Goal: Transaction & Acquisition: Purchase product/service

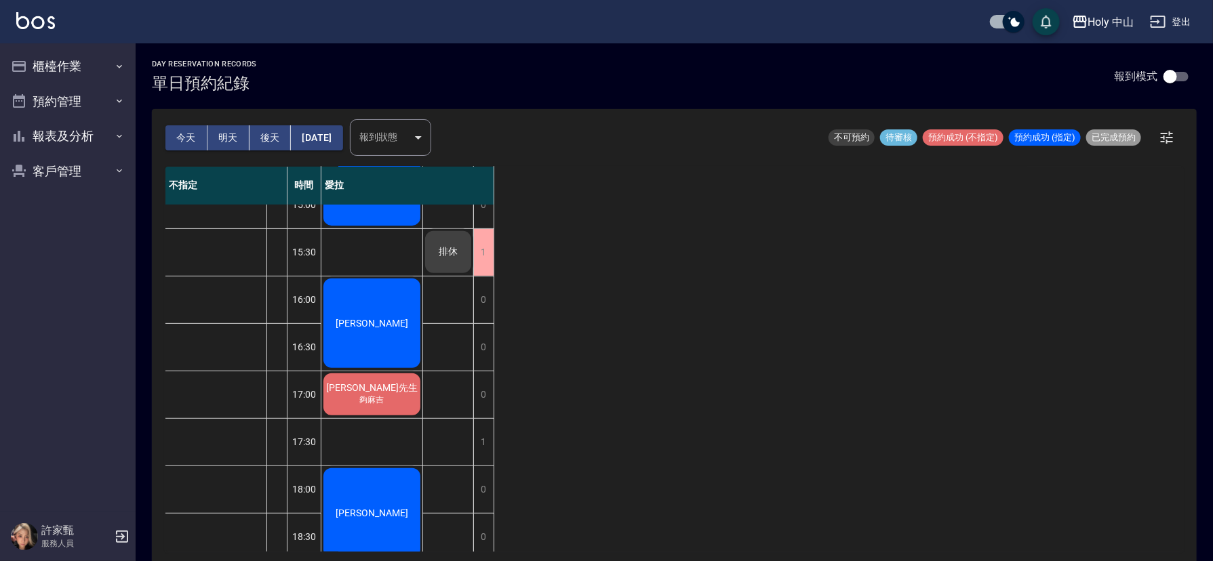
scroll to position [224, 0]
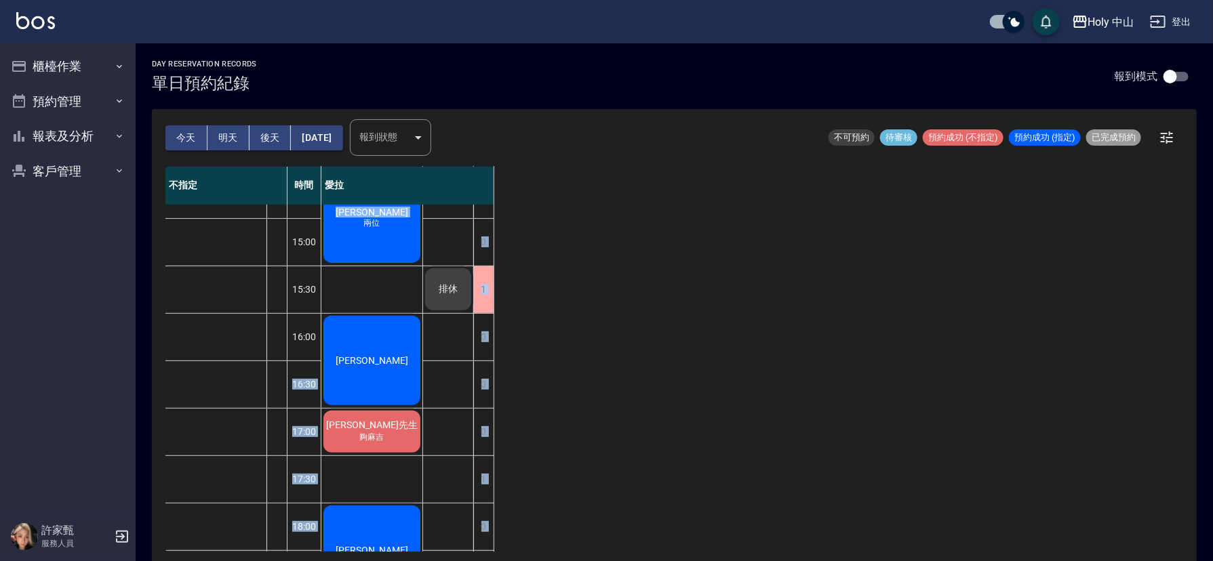
drag, startPoint x: 351, startPoint y: 262, endPoint x: 319, endPoint y: 313, distance: 60.2
click at [319, 313] on div "薛先生 12:30 13:00 13:30 14:00 14:30 15:00 15:30 16:00 16:30 17:00 17:30 18:00 18:…" at bounding box center [329, 361] width 329 height 760
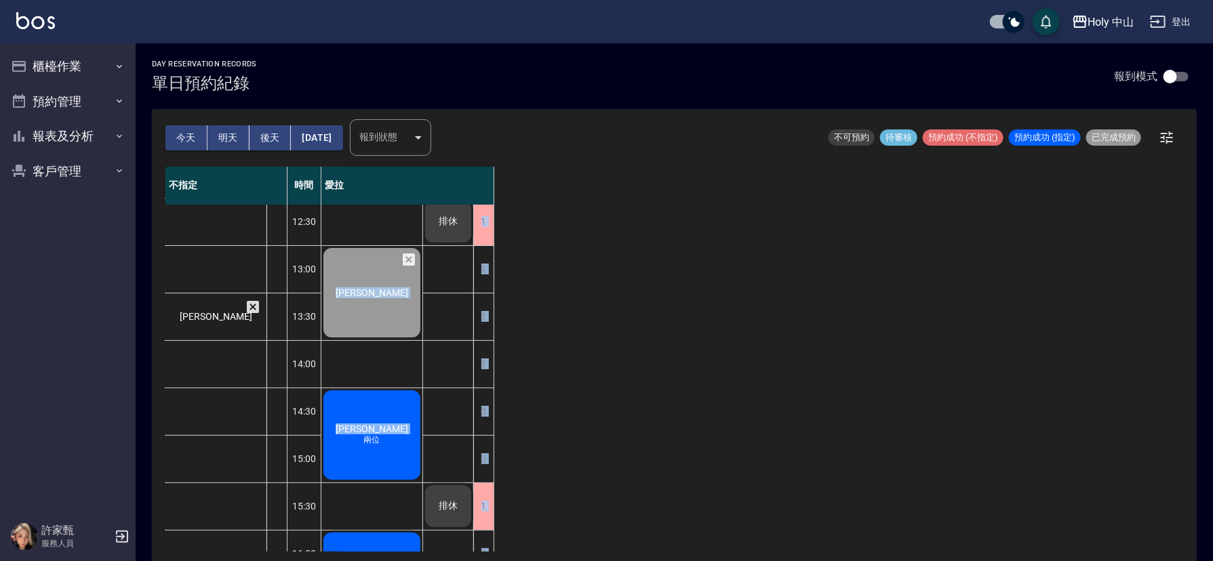
scroll to position [0, 0]
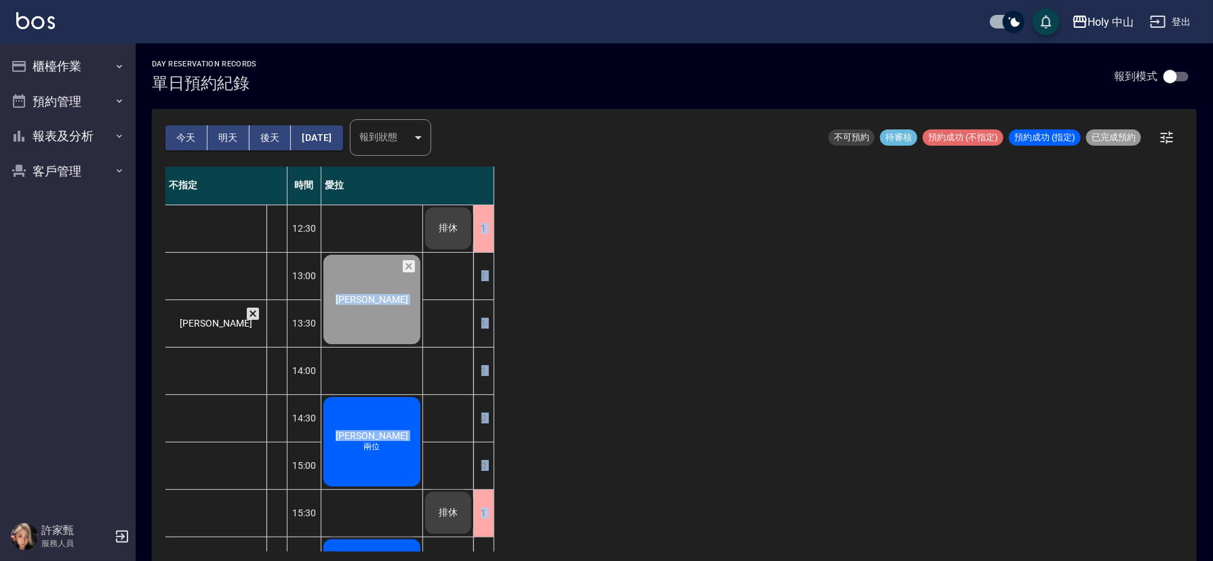
click at [591, 408] on div "不指定 時間 愛拉 薛先生 12:30 13:00 13:30 14:00 14:30 15:00 15:30 16:00 16:30 17:00 17:30…" at bounding box center [674, 359] width 1018 height 385
click at [375, 441] on span "兩位" at bounding box center [372, 447] width 22 height 12
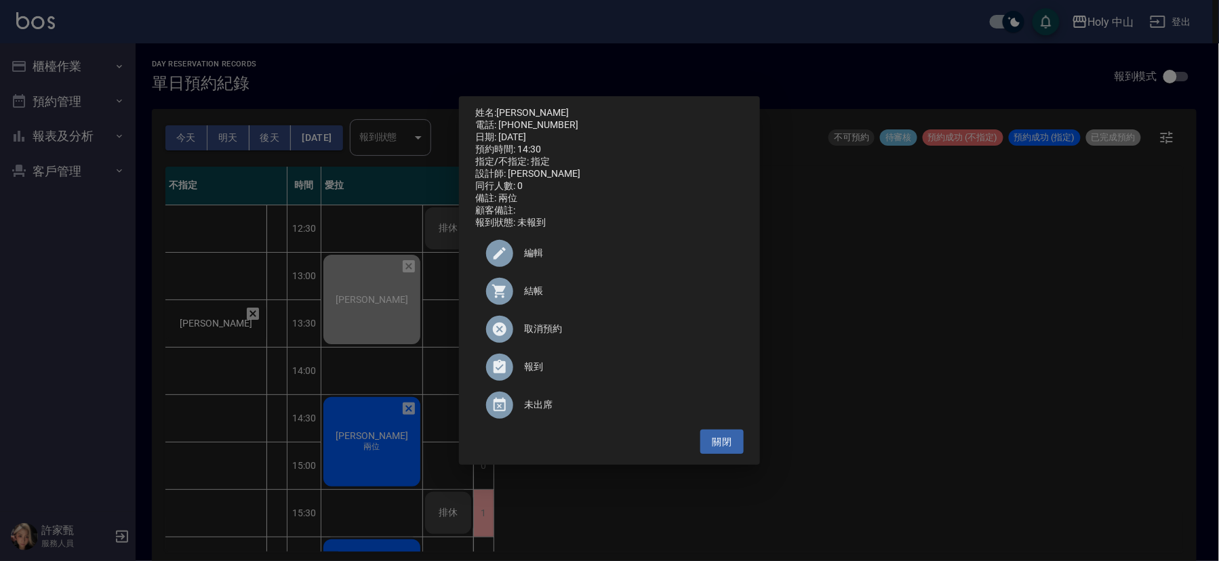
click at [532, 298] on span "結帳" at bounding box center [628, 291] width 209 height 14
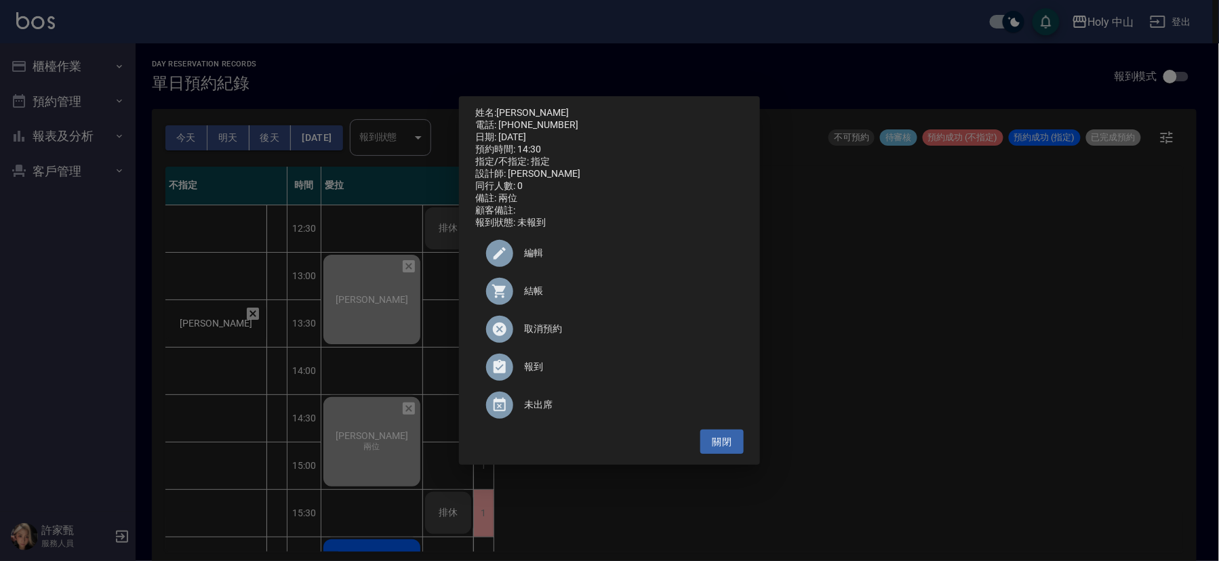
click at [1054, 420] on div "姓名: 黃國瑋 電話: 0989510688 日期: 2025/09/14 預約時間: 14:30 指定/不指定: 指定 設計師: 愛拉 同行人數: 0 備註…" at bounding box center [609, 280] width 1219 height 561
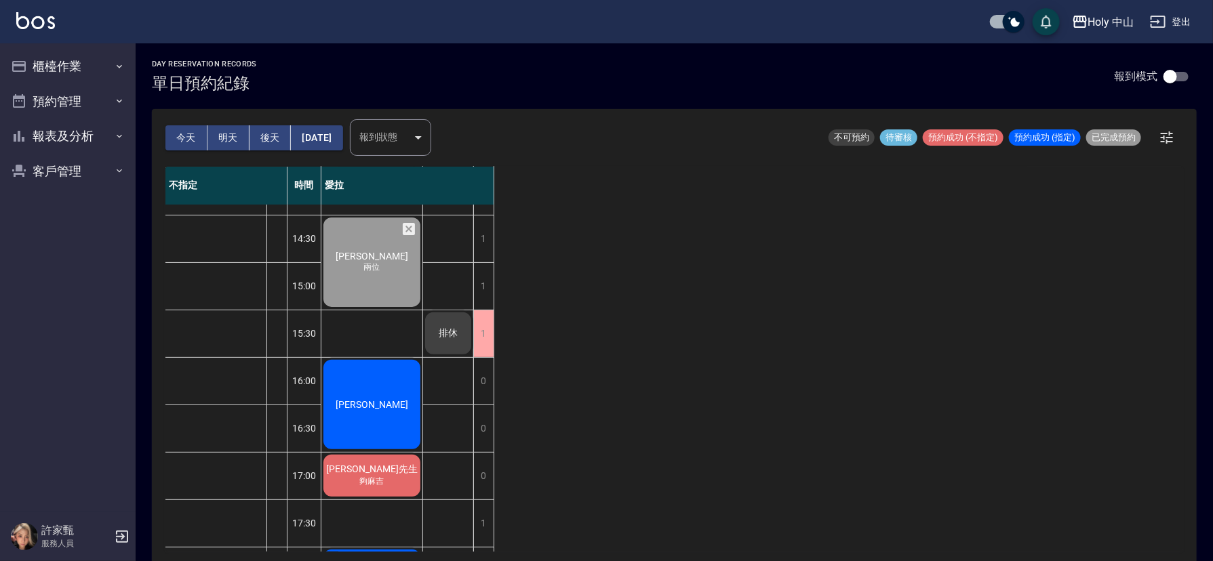
scroll to position [102, 0]
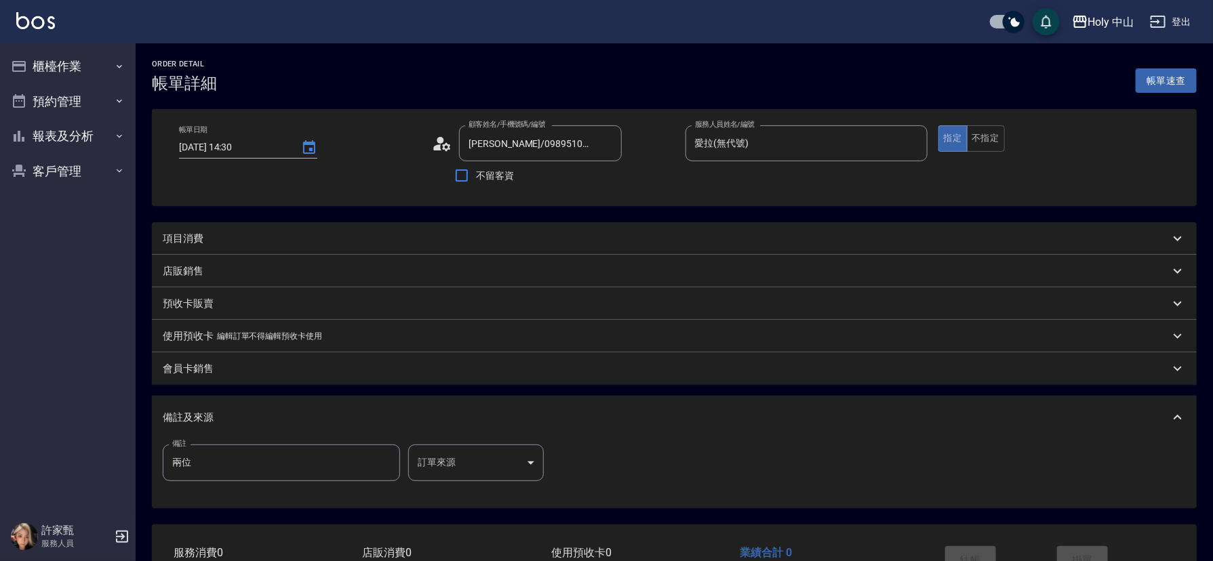
click at [341, 229] on div "項目消費" at bounding box center [674, 238] width 1045 height 33
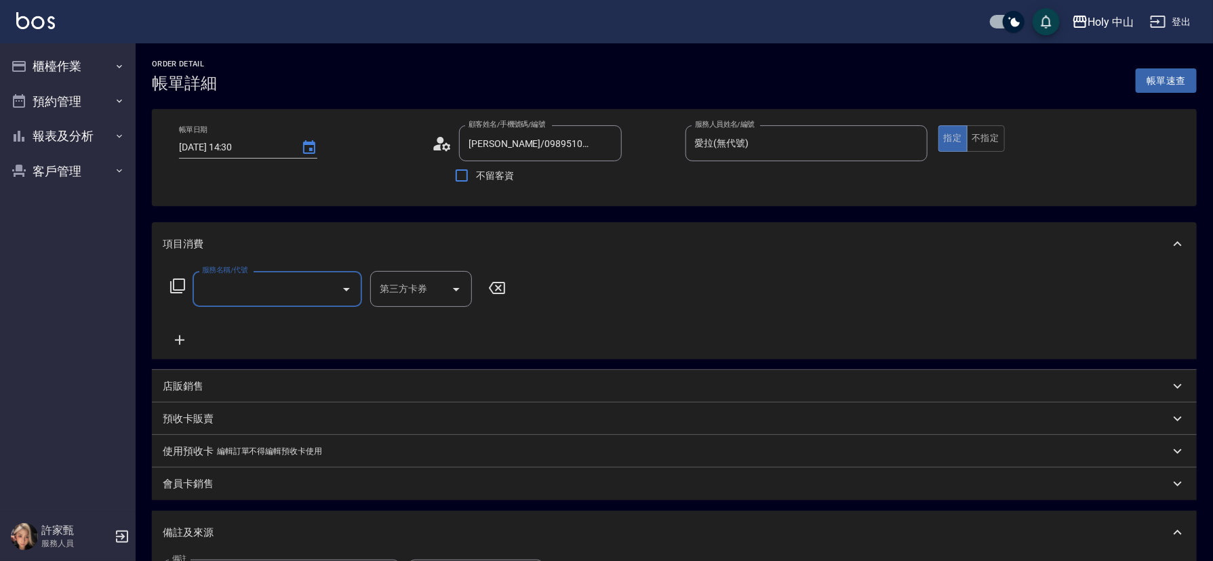
click at [213, 289] on input "服務名稱/代號" at bounding box center [267, 289] width 137 height 24
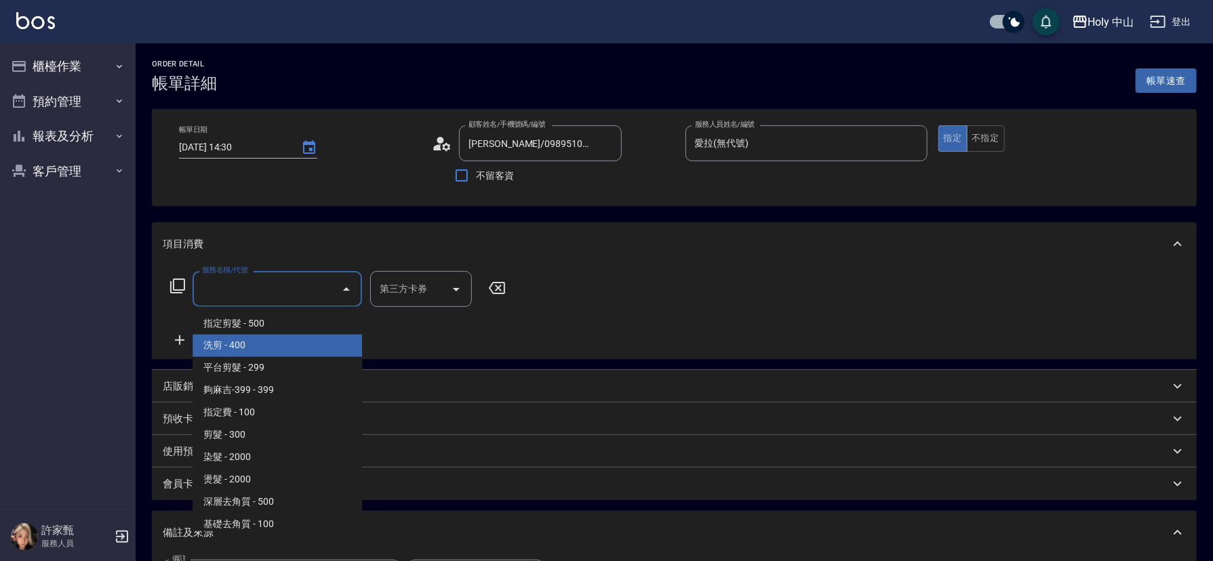
click at [232, 344] on span "洗剪 - 400" at bounding box center [278, 346] width 170 height 22
type input "洗剪(3)"
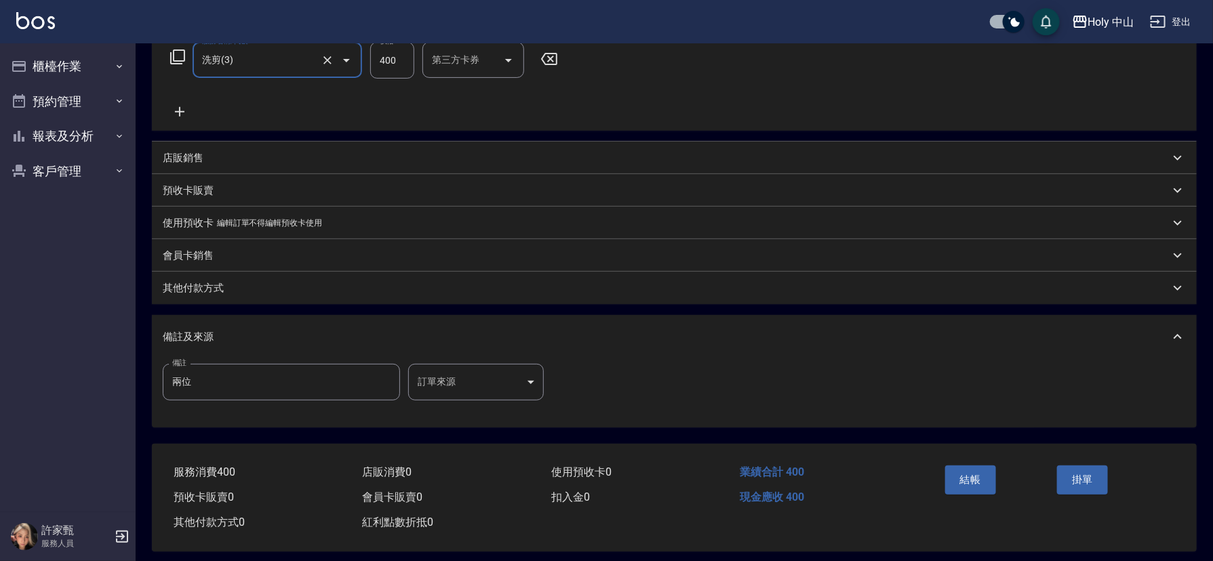
scroll to position [241, 0]
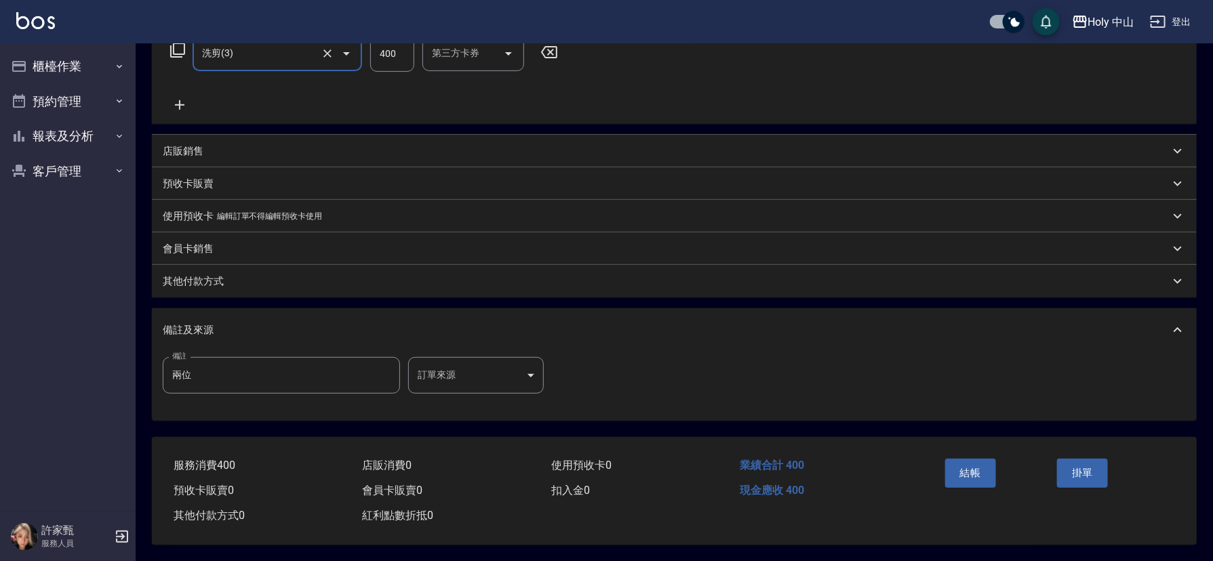
click at [509, 376] on body "Holy 中山 登出 櫃檯作業 打帳單 帳單列表 營業儀表板 現場電腦打卡 預約管理 預約管理 單日預約紀錄 單週預約紀錄 報表及分析 報表目錄 店家日報表 …" at bounding box center [606, 162] width 1213 height 797
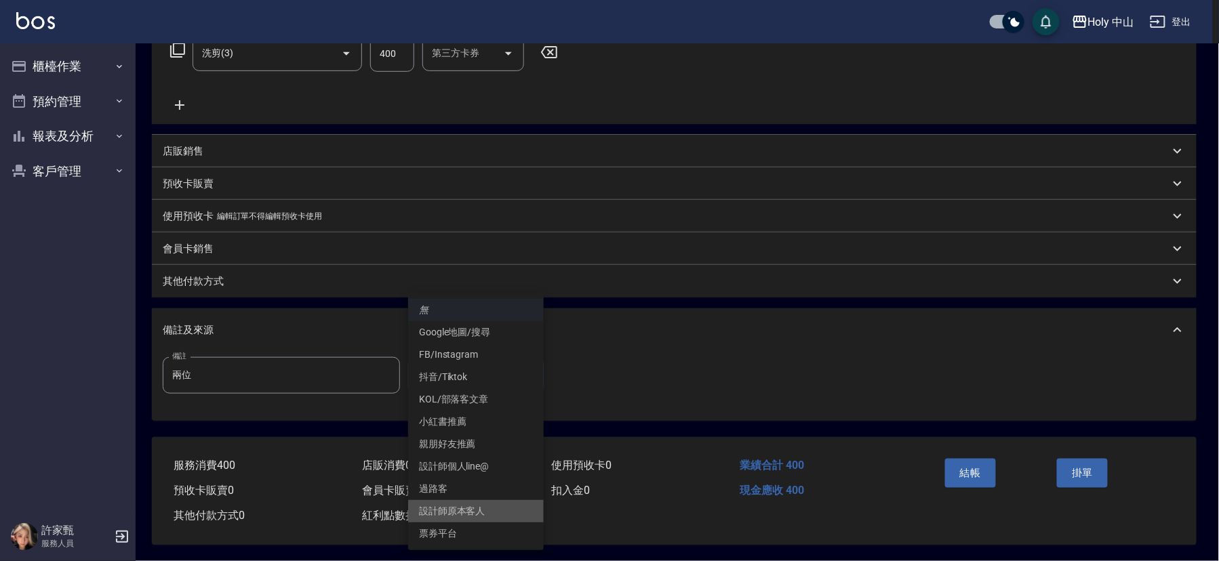
click at [477, 507] on li "設計師原本客人" at bounding box center [476, 511] width 136 height 22
type input "設計師原本客人"
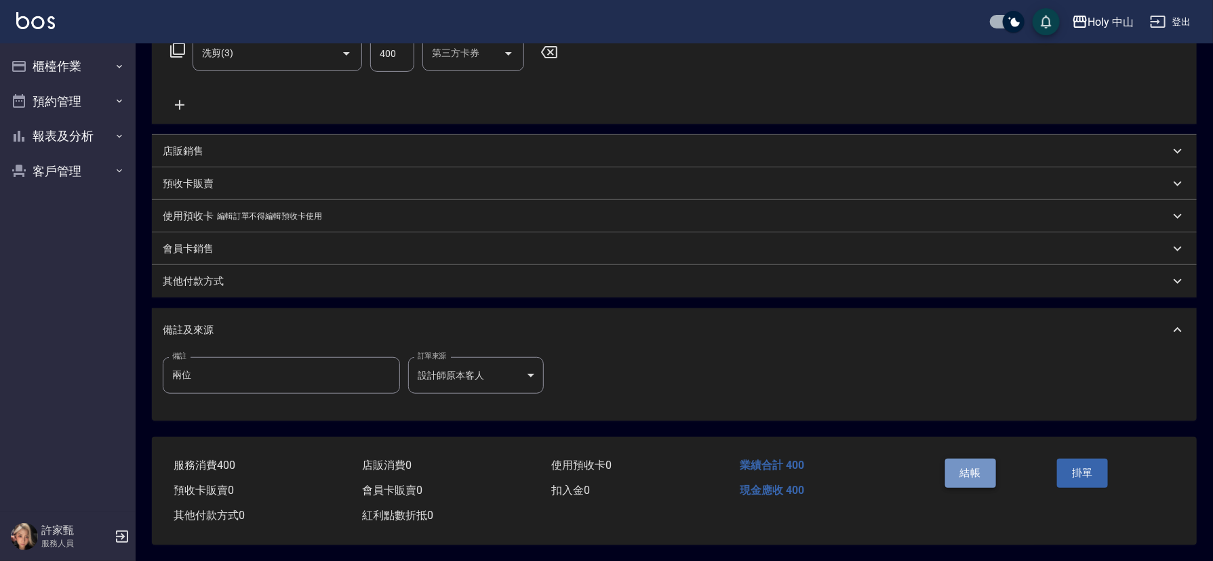
click at [954, 462] on button "結帳" at bounding box center [970, 473] width 51 height 28
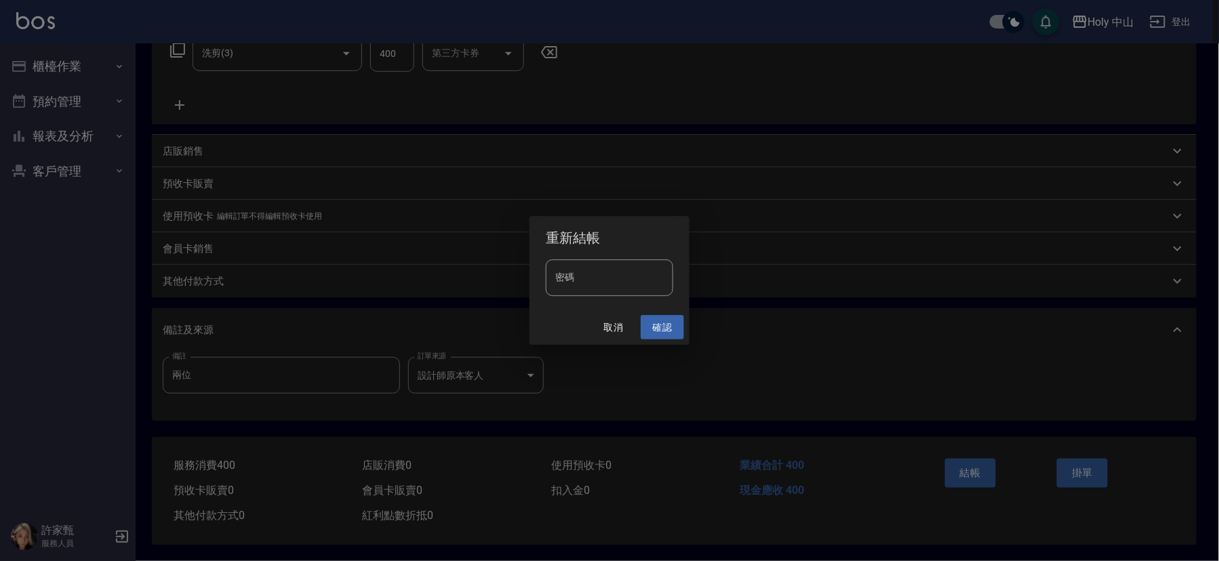
click at [651, 326] on button "確認" at bounding box center [662, 327] width 43 height 25
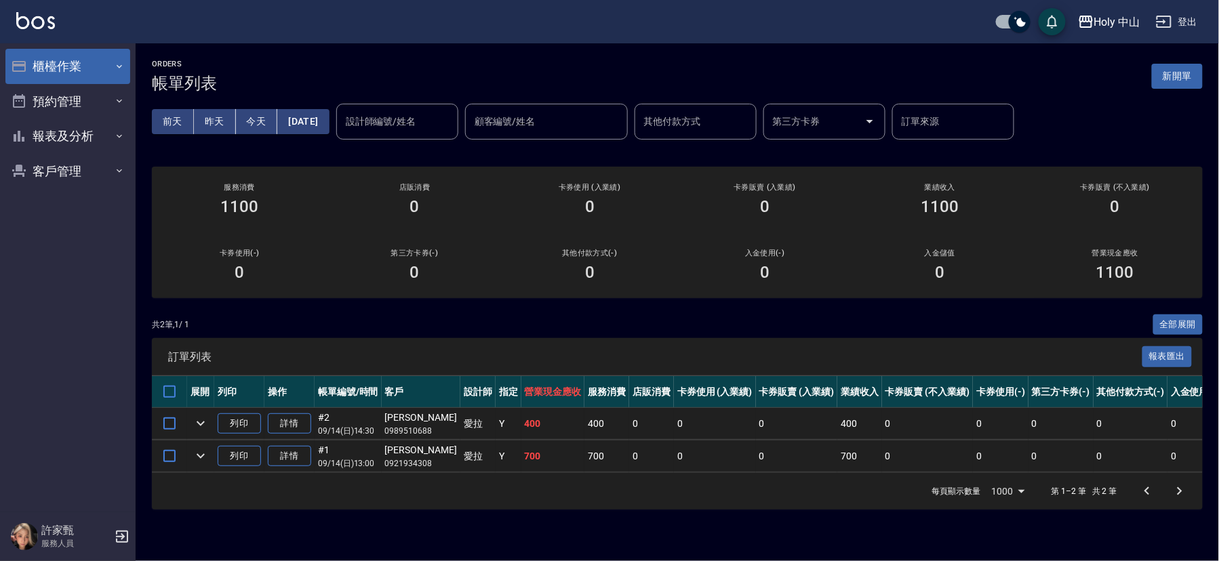
click at [99, 67] on button "櫃檯作業" at bounding box center [67, 66] width 125 height 35
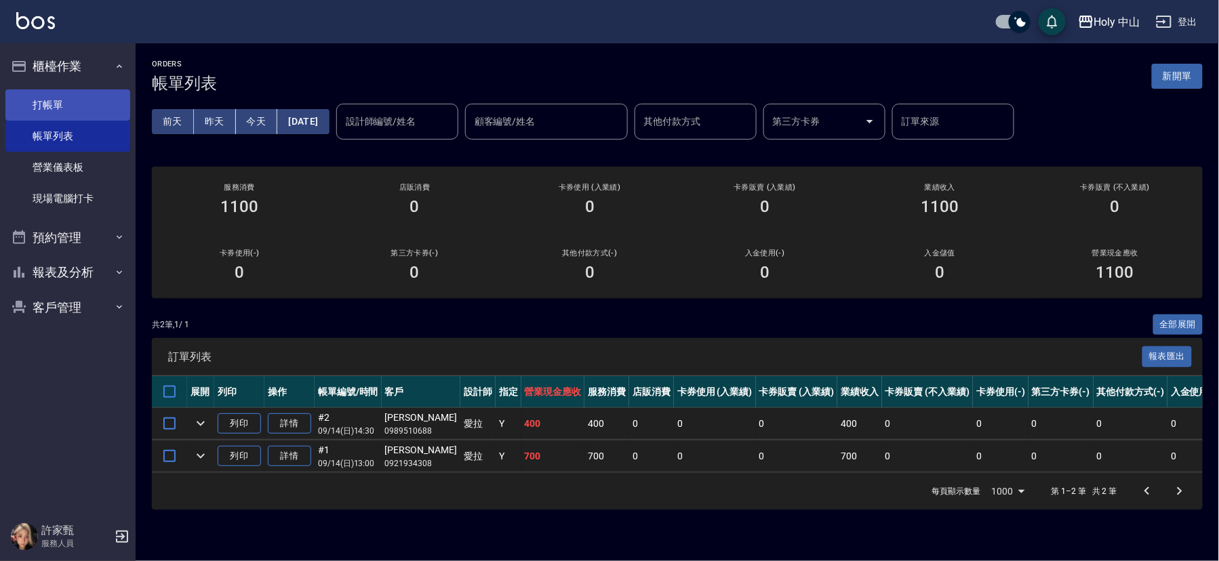
click at [83, 106] on link "打帳單" at bounding box center [67, 105] width 125 height 31
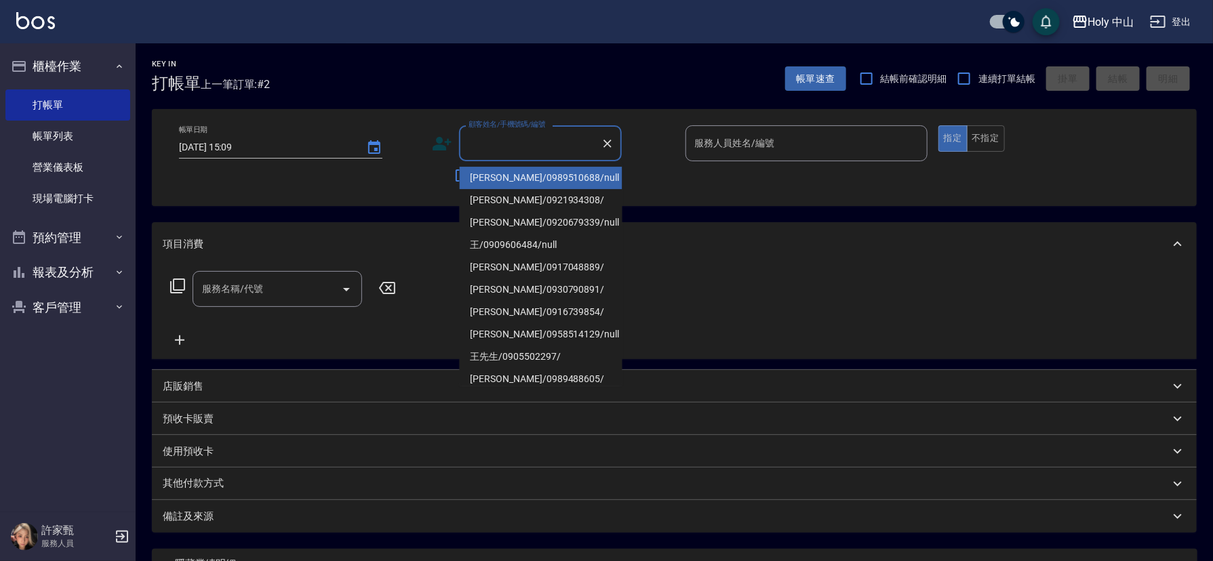
click at [526, 142] on input "顧客姓名/手機號碼/編號" at bounding box center [530, 144] width 130 height 24
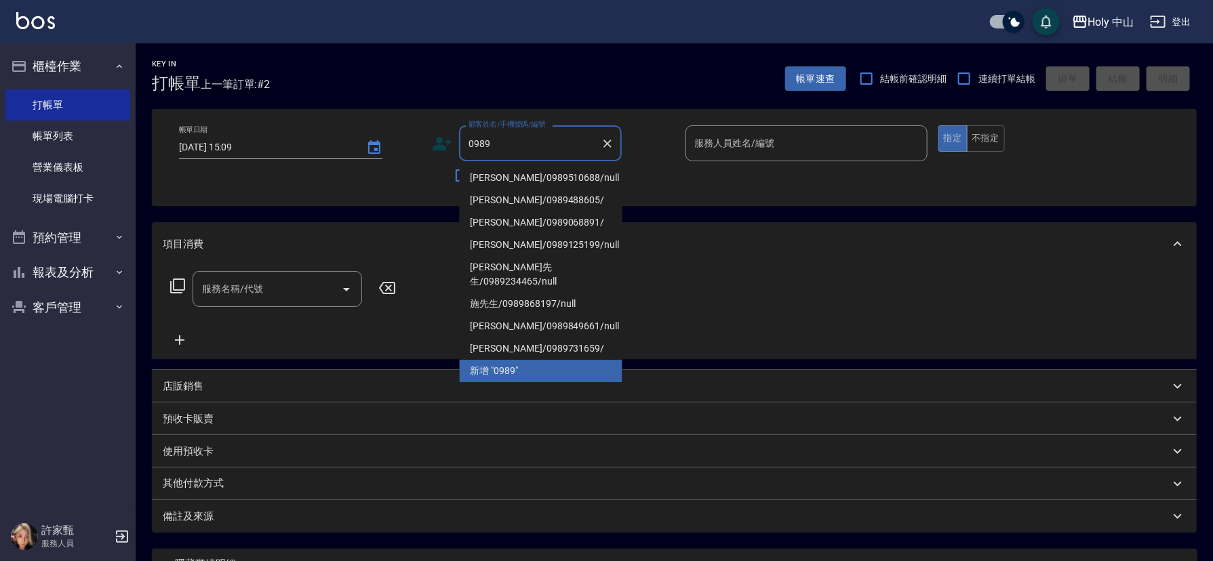
click at [515, 173] on li "黃國瑋/0989510688/null" at bounding box center [541, 178] width 163 height 22
type input "黃國瑋/0989510688/null"
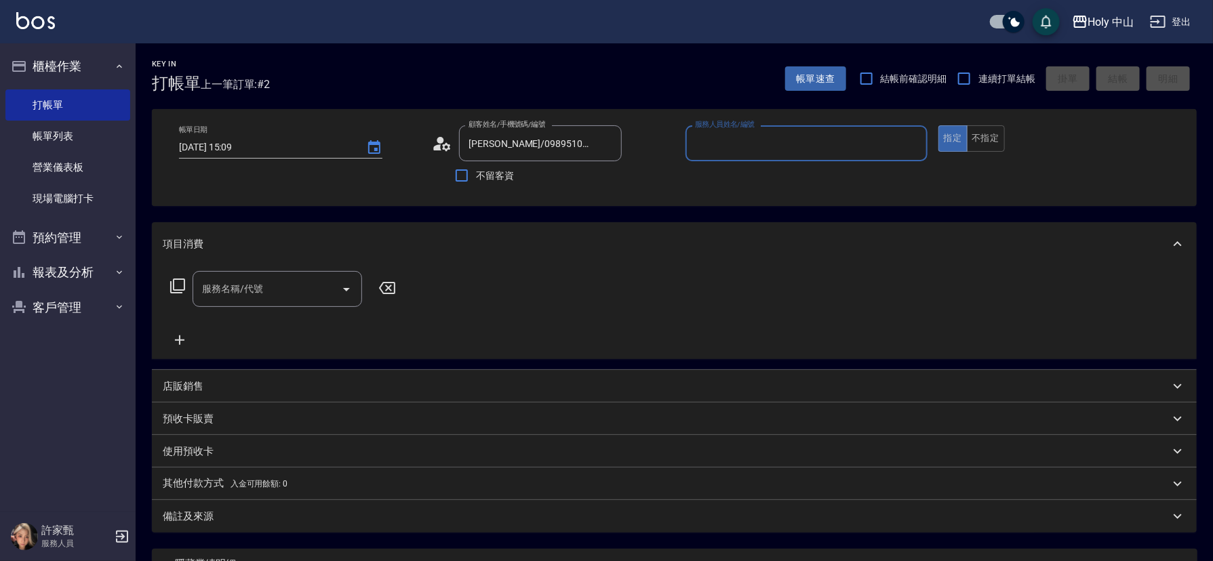
click at [854, 145] on input "服務人員姓名/編號" at bounding box center [807, 144] width 230 height 24
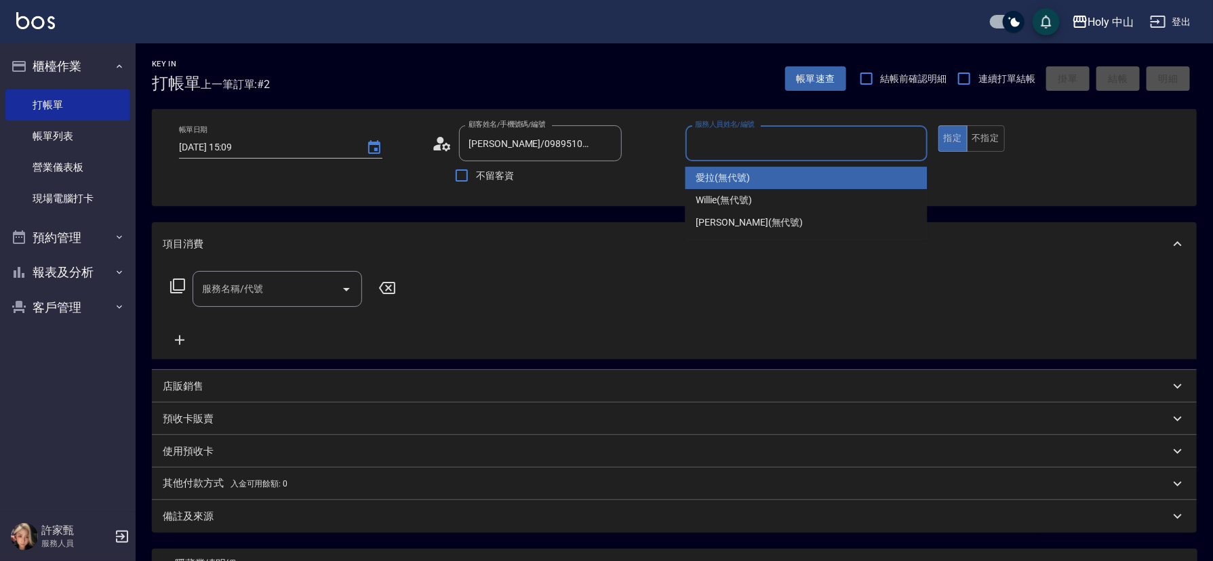
click at [710, 175] on span "愛拉 (無代號)" at bounding box center [723, 178] width 54 height 14
type input "愛拉(無代號)"
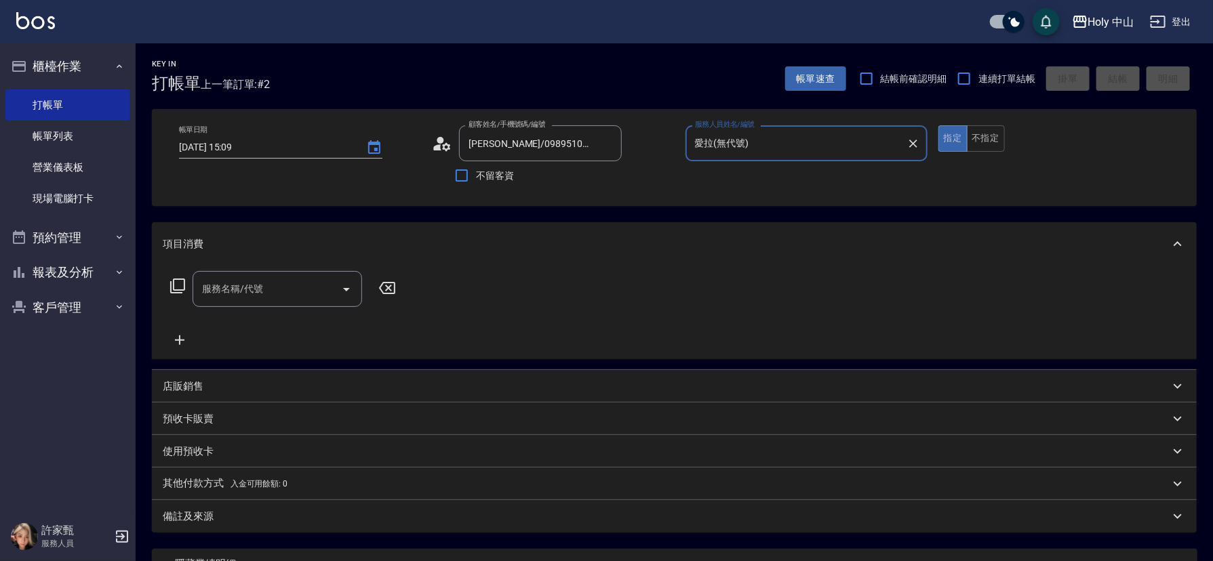
click at [298, 290] on input "服務名稱/代號" at bounding box center [267, 289] width 137 height 24
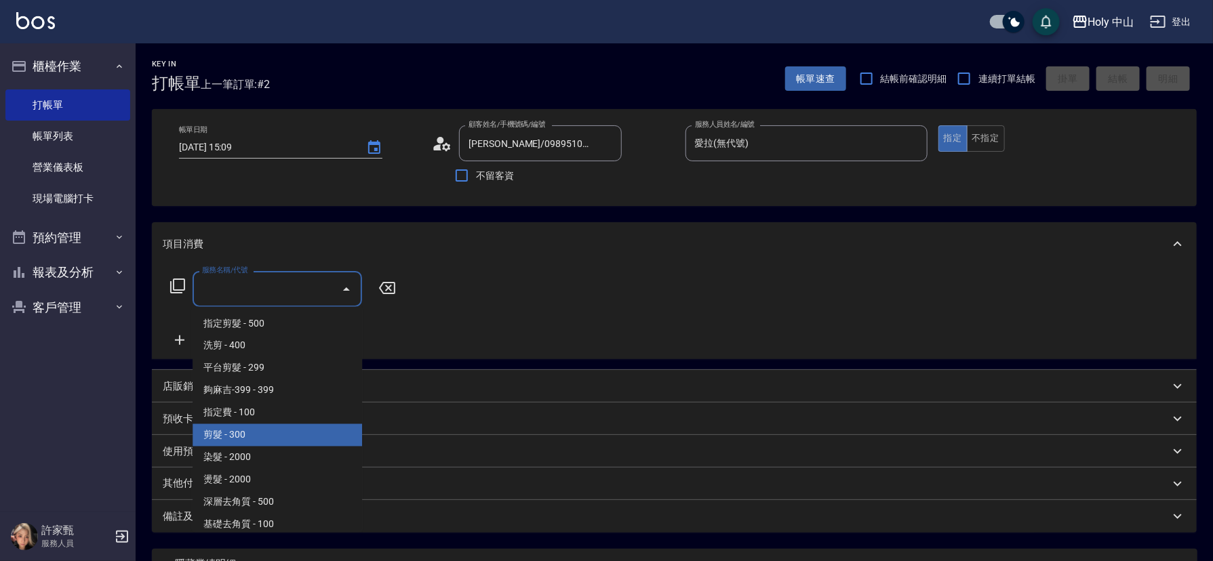
click at [277, 441] on span "剪髮 - 300" at bounding box center [278, 435] width 170 height 22
type input "剪髮(C02)"
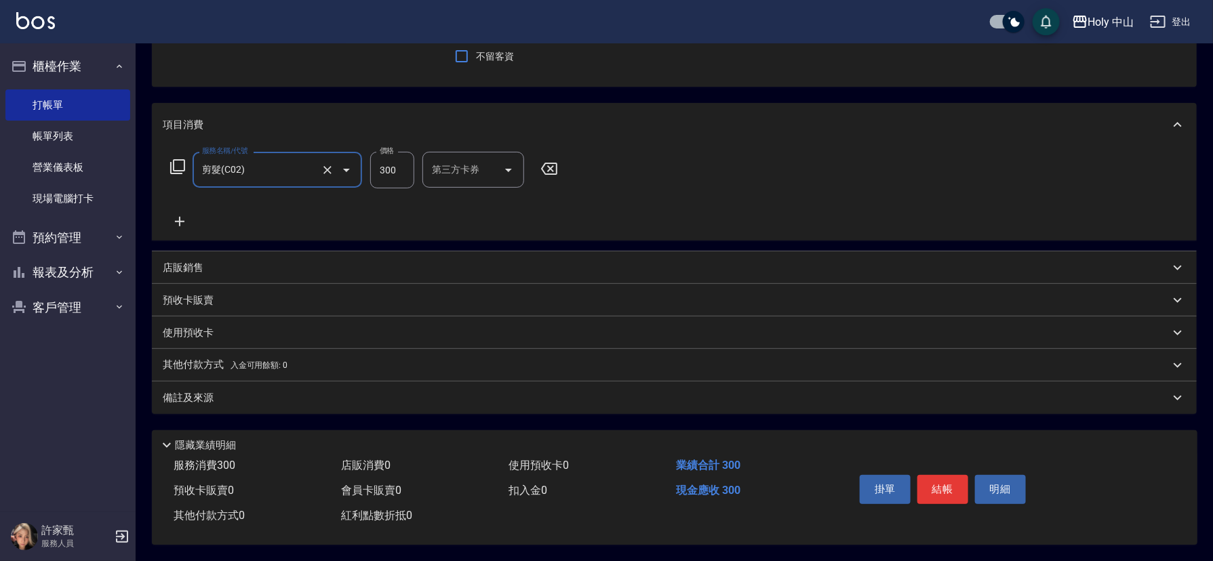
scroll to position [123, 0]
click at [622, 394] on div "備註及來源" at bounding box center [666, 398] width 1007 height 14
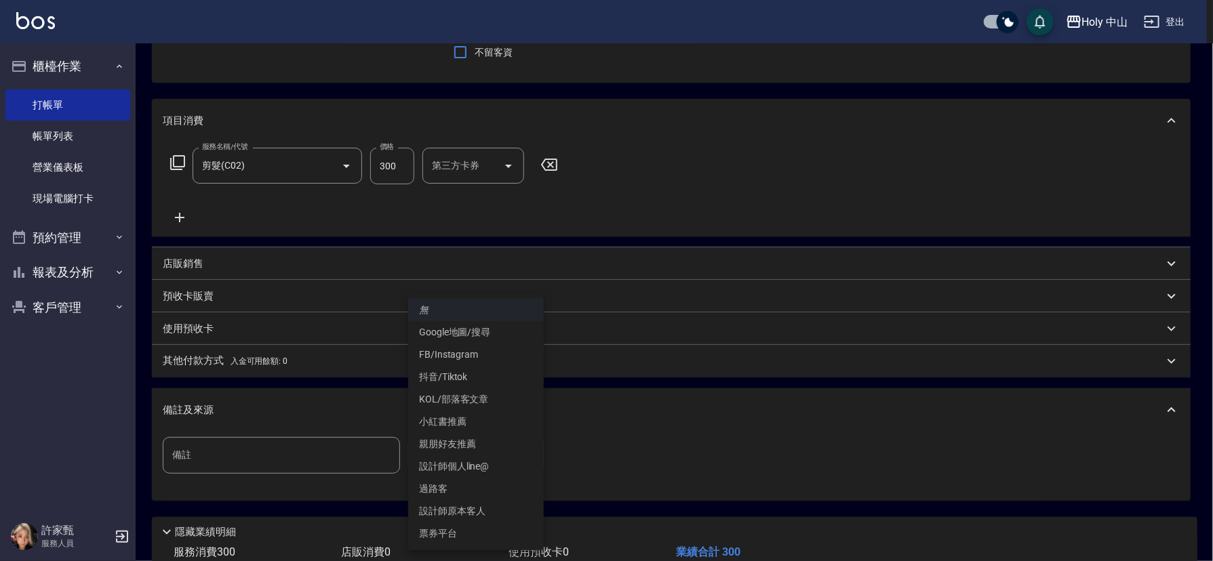
click at [433, 456] on body "Holy 中山 登出 櫃檯作業 打帳單 帳單列表 營業儀表板 現場電腦打卡 預約管理 預約管理 單日預約紀錄 單週預約紀錄 報表及分析 報表目錄 店家日報表 …" at bounding box center [606, 263] width 1213 height 772
click at [469, 508] on li "設計師原本客人" at bounding box center [476, 511] width 136 height 22
type input "設計師原本客人"
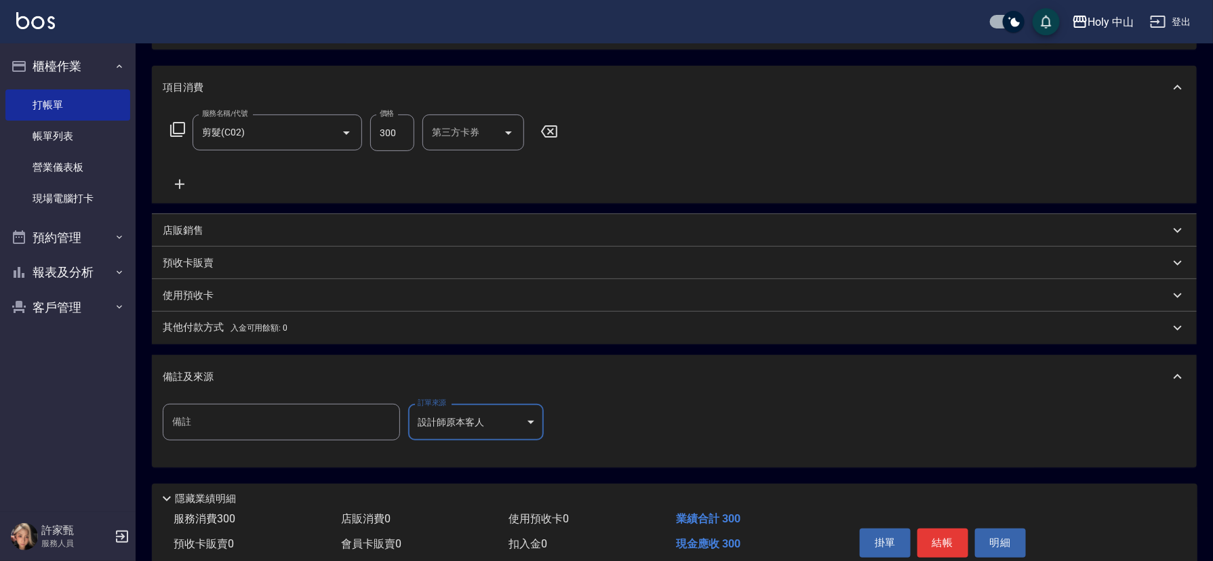
scroll to position [215, 0]
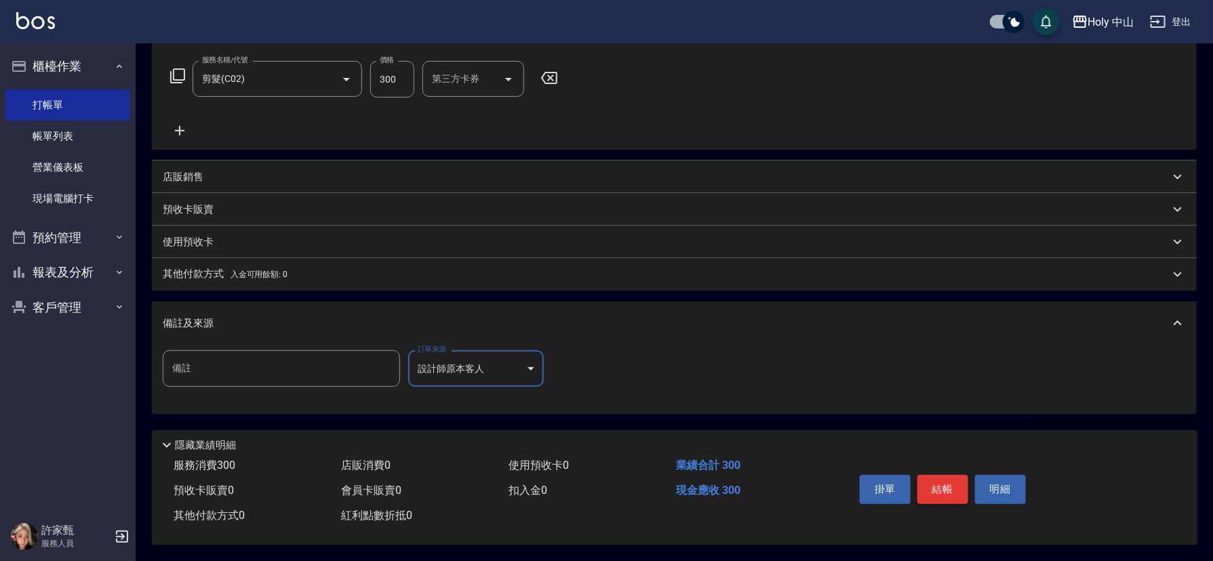
click at [942, 485] on button "結帳" at bounding box center [942, 489] width 51 height 28
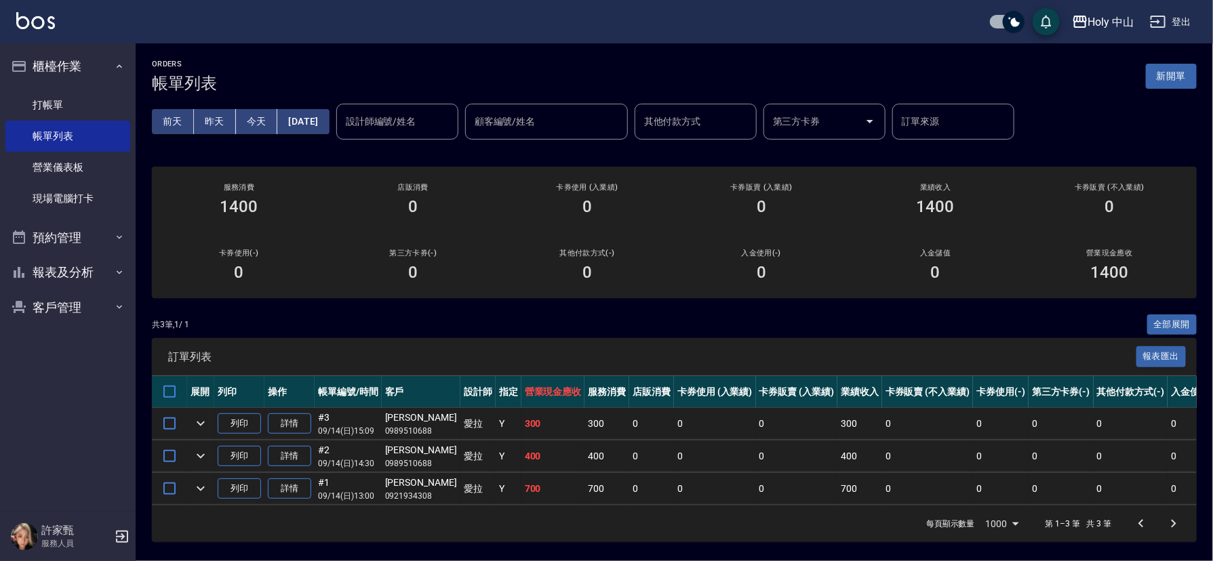
scroll to position [13, 0]
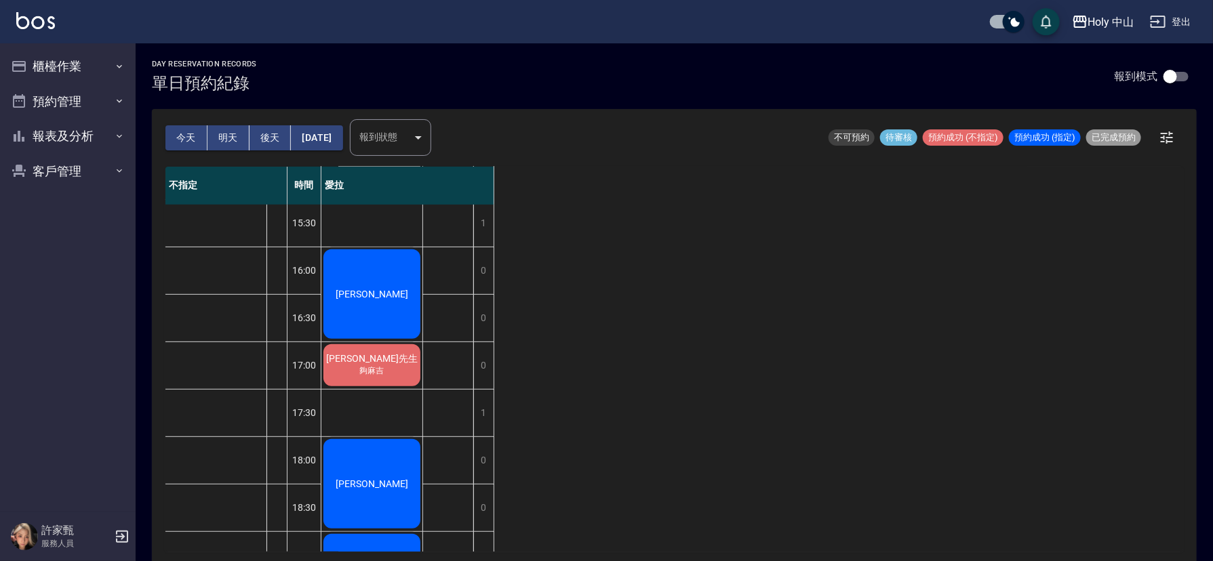
scroll to position [427, 0]
